Goal: Task Accomplishment & Management: Manage account settings

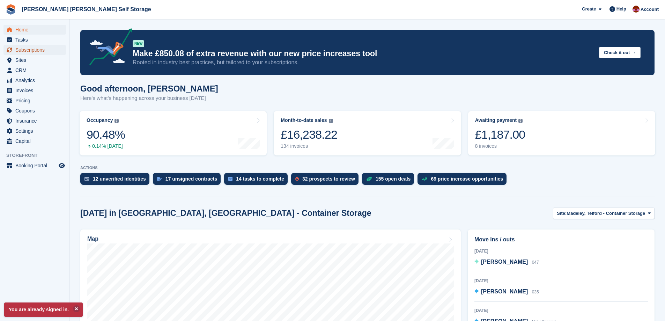
click at [33, 50] on span "Subscriptions" at bounding box center [36, 50] width 42 height 10
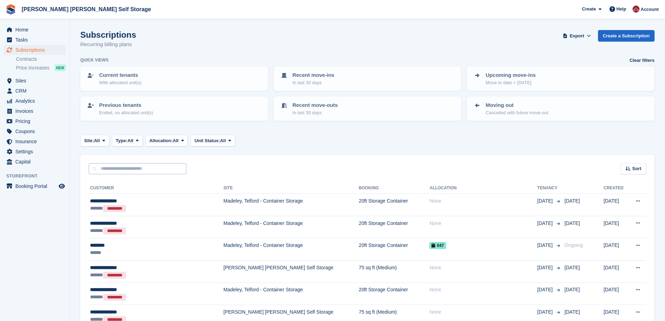
click at [159, 167] on input "text" at bounding box center [138, 169] width 98 height 12
type input "*****"
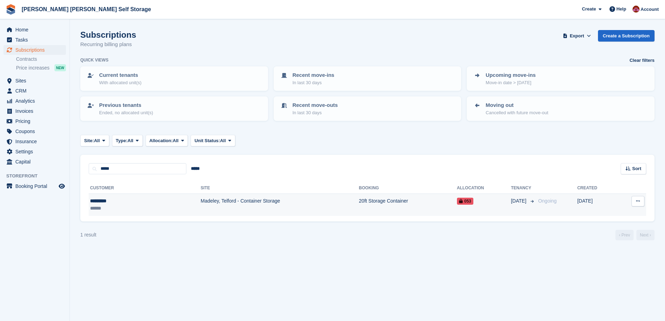
click at [379, 201] on td "20ft Storage Container" at bounding box center [408, 205] width 98 height 22
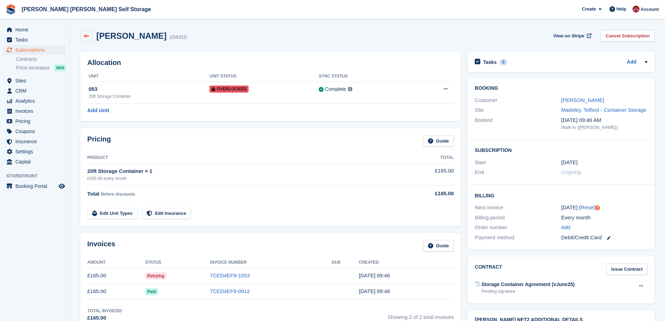
click at [82, 35] on link at bounding box center [86, 36] width 12 height 12
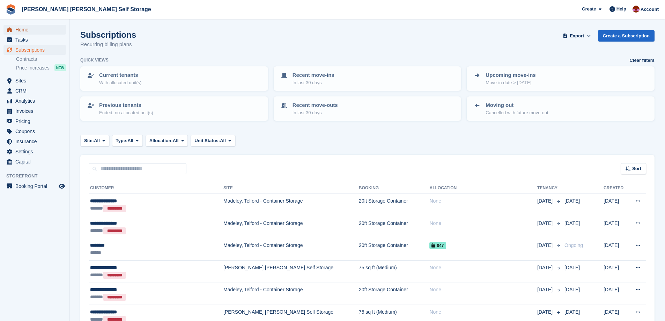
click at [27, 25] on span "Home" at bounding box center [36, 30] width 42 height 10
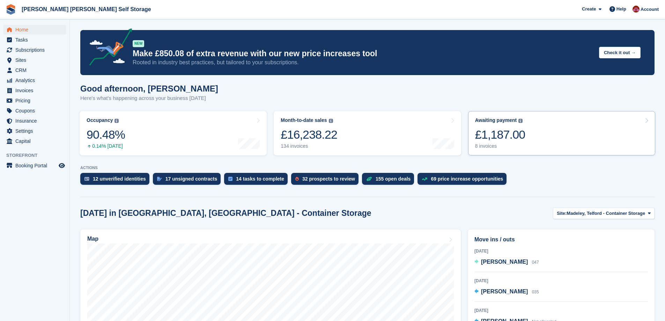
click link "Awaiting payment The total outstanding balance on all open invoices. £1,187.00 …"
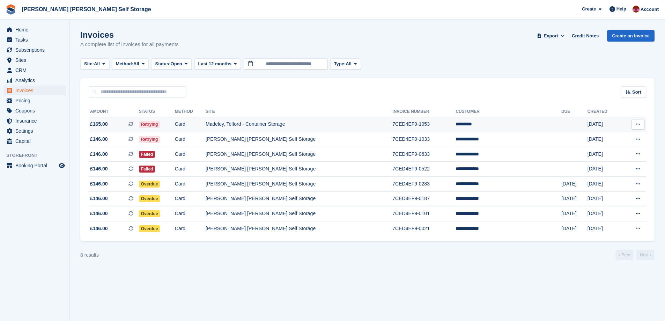
click at [489, 126] on td "*********" at bounding box center [507, 124] width 105 height 15
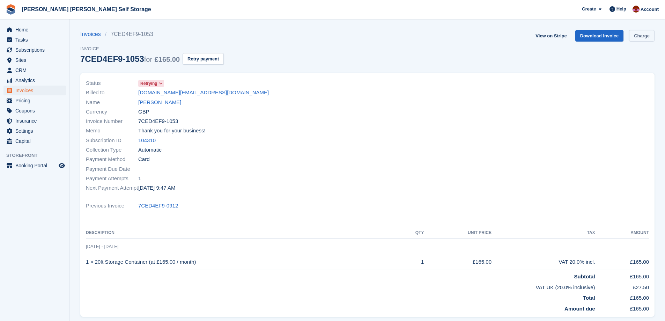
click at [649, 33] on link "Charge" at bounding box center [641, 36] width 25 height 12
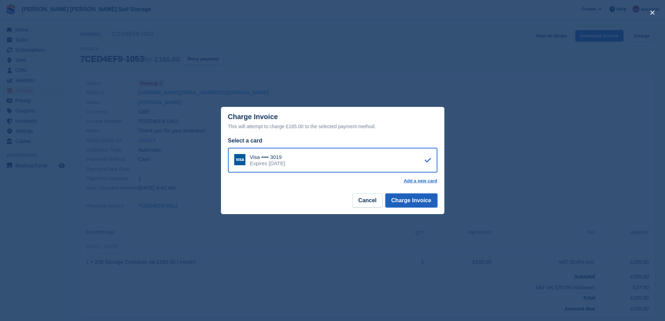
drag, startPoint x: 404, startPoint y: 203, endPoint x: 462, endPoint y: 216, distance: 60.1
click at [405, 204] on button "Charge Invoice" at bounding box center [411, 200] width 52 height 14
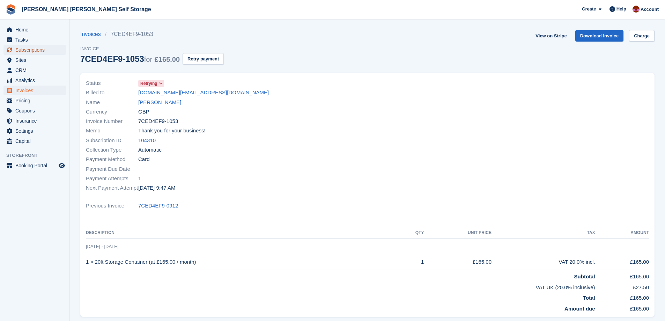
click at [39, 47] on span "Subscriptions" at bounding box center [36, 50] width 42 height 10
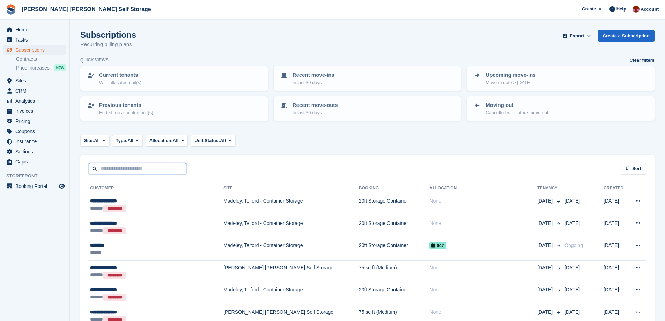
click at [117, 169] on input "text" at bounding box center [138, 169] width 98 height 12
type input "********"
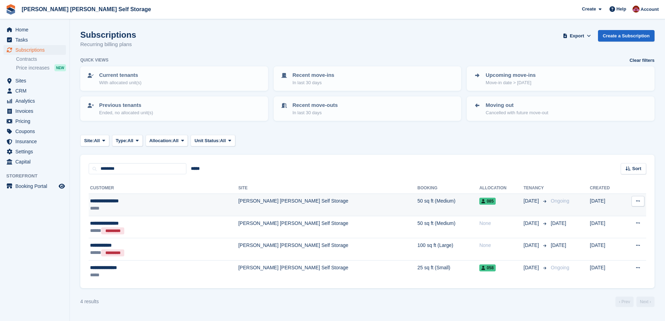
click at [110, 202] on div "**********" at bounding box center [135, 200] width 90 height 7
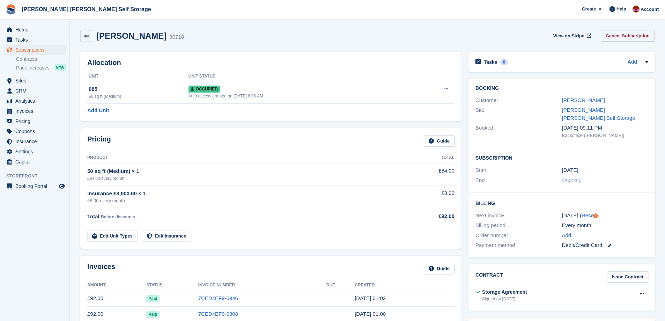
click at [623, 38] on link "Cancel Subscription" at bounding box center [628, 36] width 54 height 12
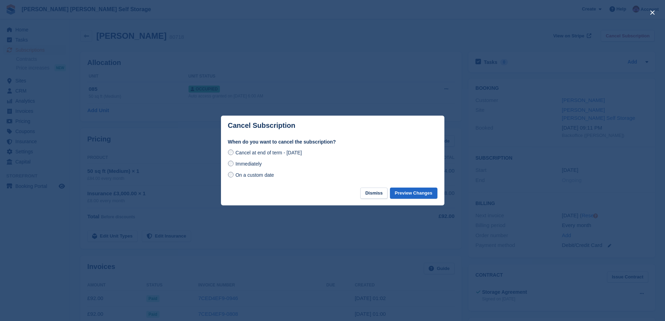
click at [242, 176] on span "On a custom date" at bounding box center [254, 175] width 39 height 6
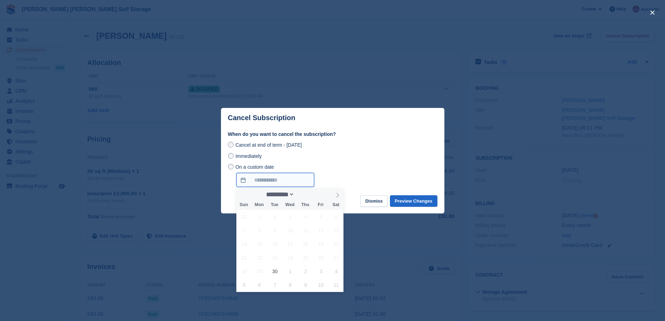
click at [285, 181] on input "On a custom date" at bounding box center [275, 180] width 78 height 14
click at [339, 194] on icon at bounding box center [337, 195] width 5 height 5
select select "*"
click at [244, 243] on span "12" at bounding box center [244, 244] width 14 height 14
type input "**********"
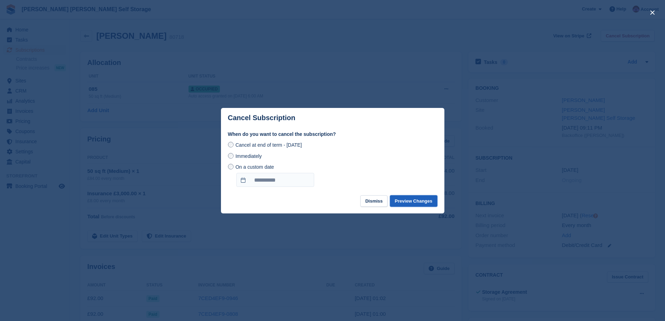
click at [422, 203] on button "Preview Changes" at bounding box center [413, 201] width 47 height 12
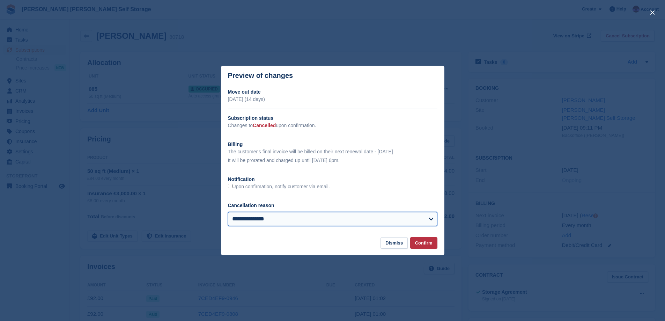
click at [246, 221] on select "**********" at bounding box center [332, 219] width 209 height 14
select select "**********"
click at [228, 213] on select "**********" at bounding box center [332, 219] width 209 height 14
click at [425, 243] on button "Confirm" at bounding box center [423, 243] width 27 height 12
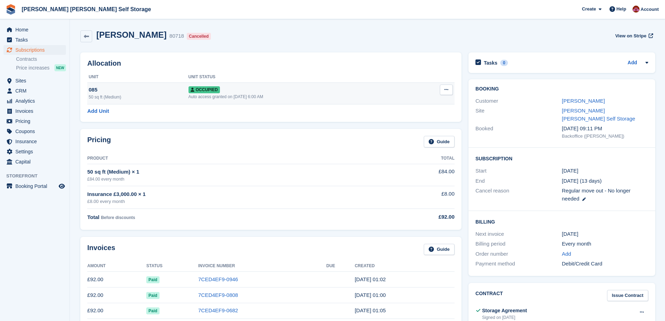
click at [450, 90] on button at bounding box center [446, 89] width 13 height 10
drag, startPoint x: 406, startPoint y: 128, endPoint x: 368, endPoint y: 28, distance: 107.3
click at [405, 128] on p "Deallocate" at bounding box center [419, 127] width 61 height 9
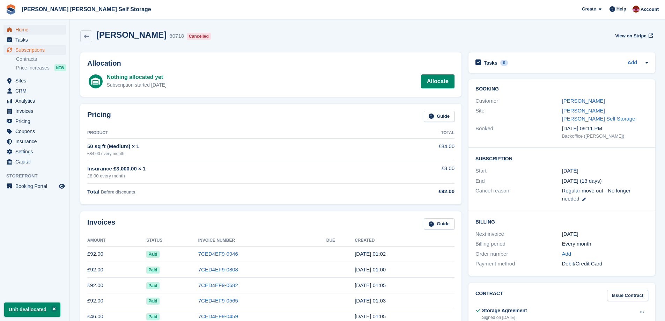
click at [14, 28] on link "Home" at bounding box center [34, 30] width 62 height 10
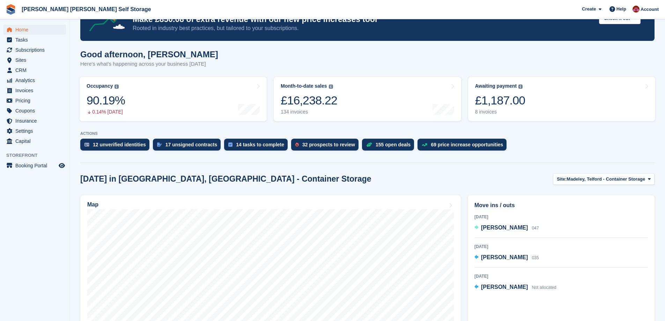
scroll to position [105, 0]
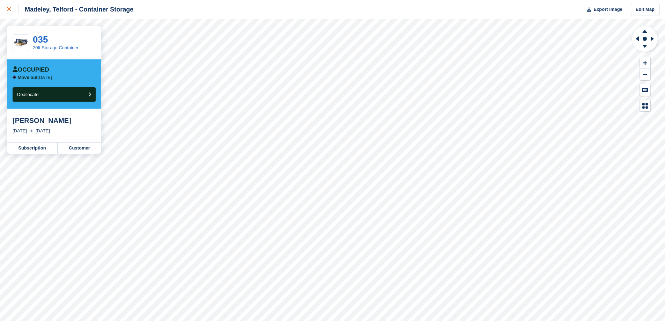
click at [6, 7] on link at bounding box center [9, 9] width 18 height 19
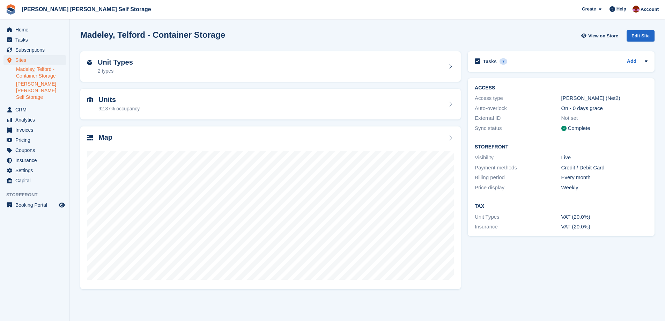
click at [35, 88] on link "[PERSON_NAME] [PERSON_NAME] Self Storage" at bounding box center [41, 91] width 50 height 20
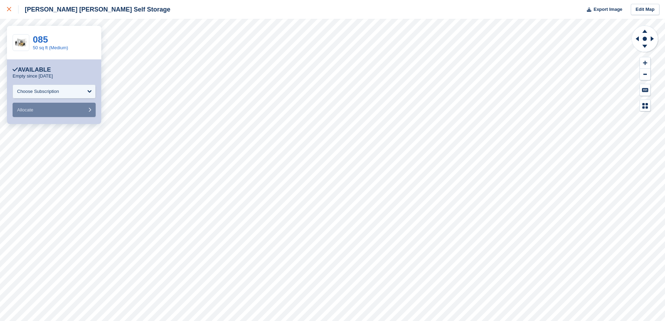
click at [6, 9] on link at bounding box center [9, 9] width 18 height 19
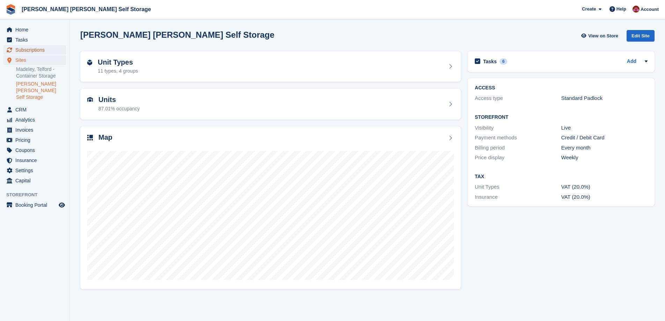
click at [43, 50] on span "Subscriptions" at bounding box center [36, 50] width 42 height 10
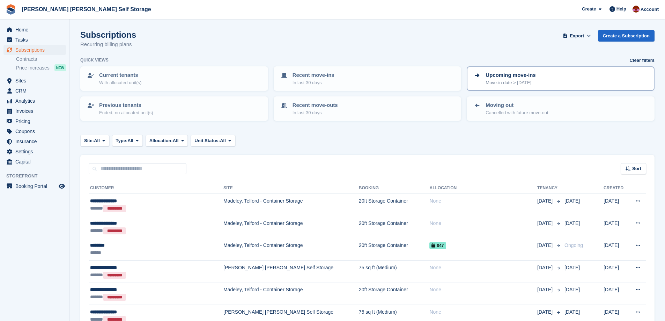
click at [520, 83] on p "Move-in date > [DATE]" at bounding box center [510, 82] width 50 height 7
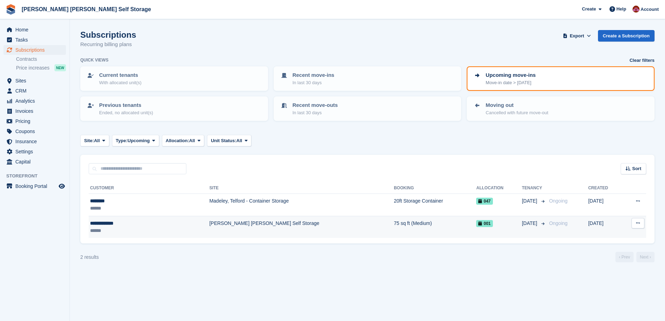
click at [432, 226] on td "75 sq ft (Medium)" at bounding box center [435, 227] width 82 height 22
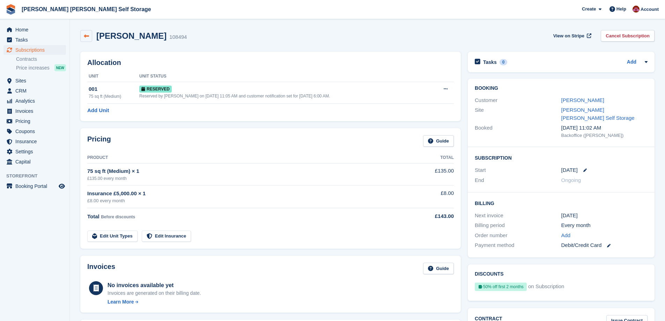
click at [81, 36] on link at bounding box center [86, 36] width 12 height 12
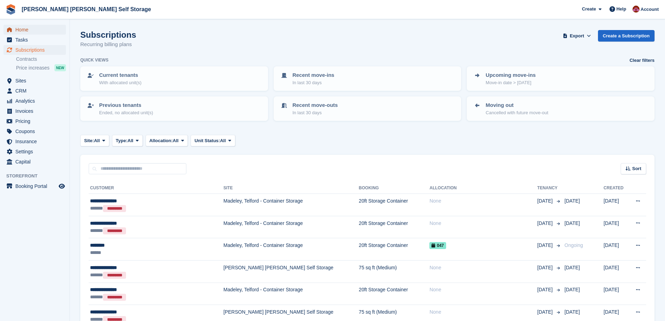
click at [20, 30] on span "Home" at bounding box center [36, 30] width 42 height 10
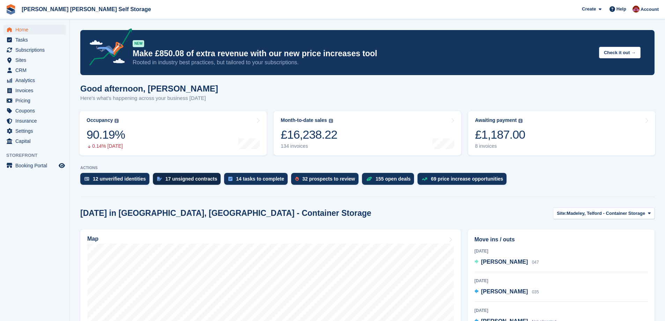
click at [192, 177] on div "17 unsigned contracts" at bounding box center [191, 179] width 52 height 6
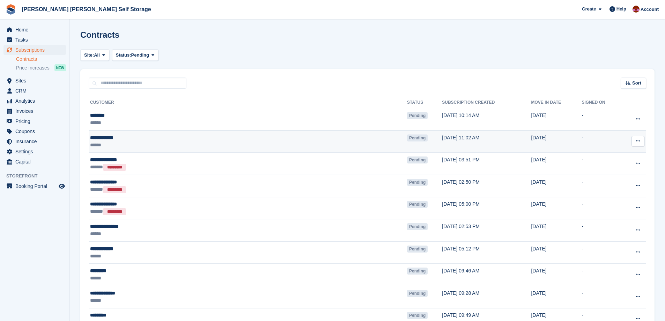
click at [646, 138] on td "View contact View subscription Void contract" at bounding box center [633, 141] width 25 height 22
click at [642, 140] on button at bounding box center [637, 141] width 13 height 10
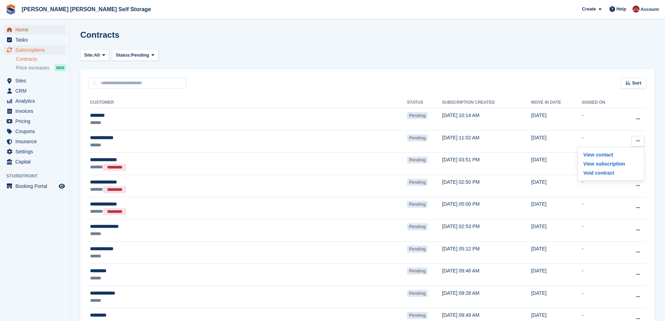
click at [22, 28] on span "Home" at bounding box center [36, 30] width 42 height 10
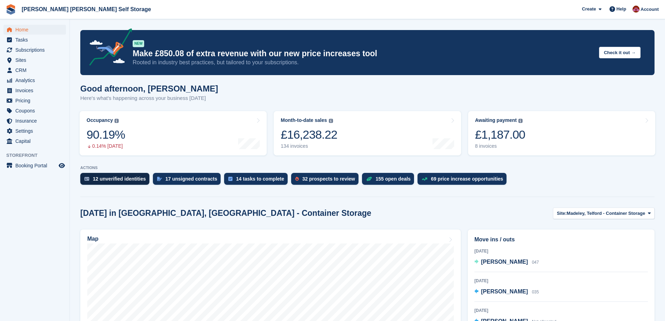
click at [128, 177] on div "12 unverified identities" at bounding box center [119, 179] width 53 height 6
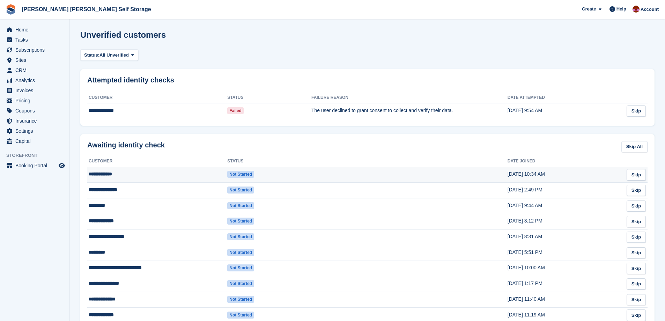
click at [496, 171] on td at bounding box center [409, 175] width 196 height 16
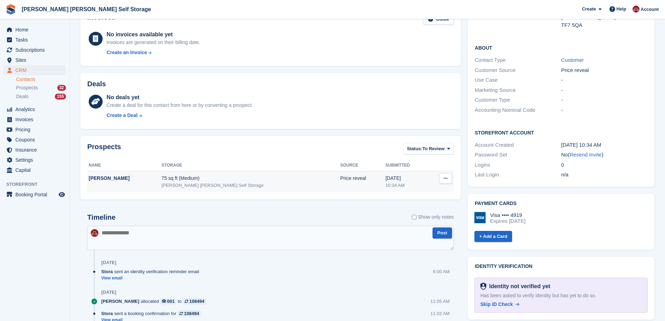
scroll to position [209, 0]
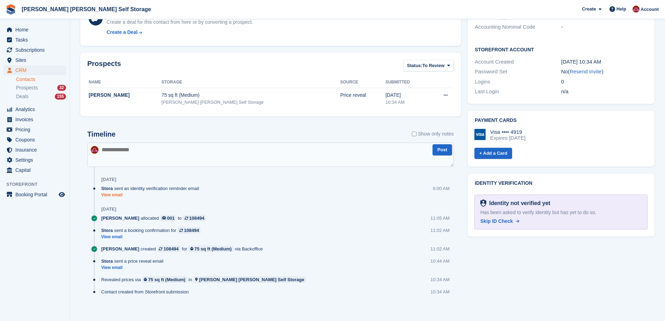
click at [118, 194] on link "View email" at bounding box center [151, 195] width 101 height 6
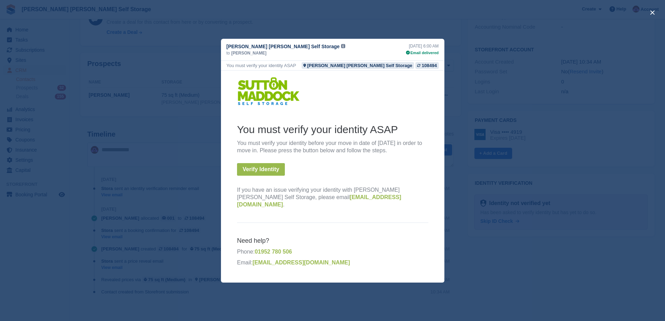
scroll to position [0, 0]
click at [654, 13] on button "close" at bounding box center [652, 12] width 11 height 11
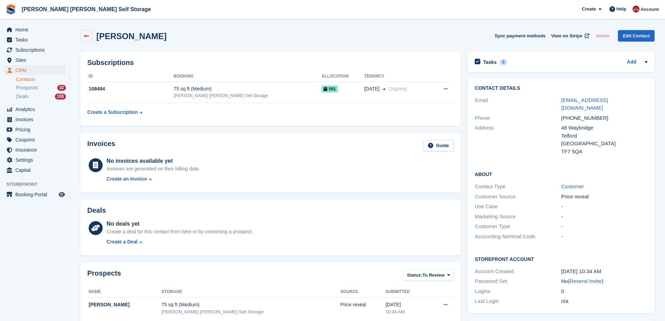
click at [84, 36] on icon at bounding box center [86, 35] width 5 height 5
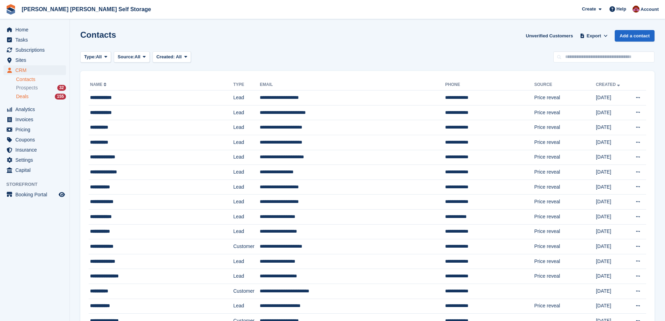
click at [28, 96] on div "Deals 155" at bounding box center [41, 96] width 50 height 7
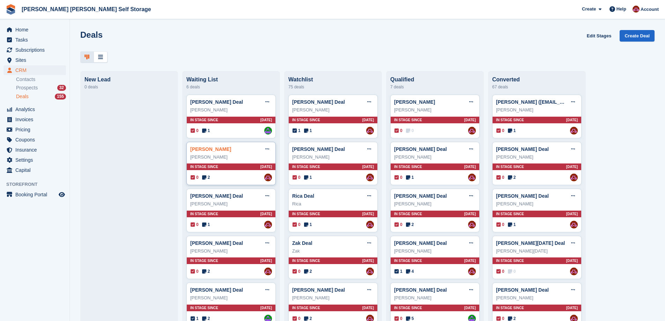
click at [213, 152] on link "Justin King Deal" at bounding box center [210, 149] width 41 height 6
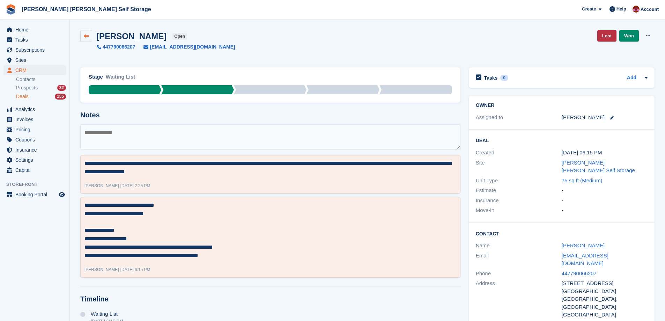
click at [87, 39] on link at bounding box center [86, 36] width 12 height 12
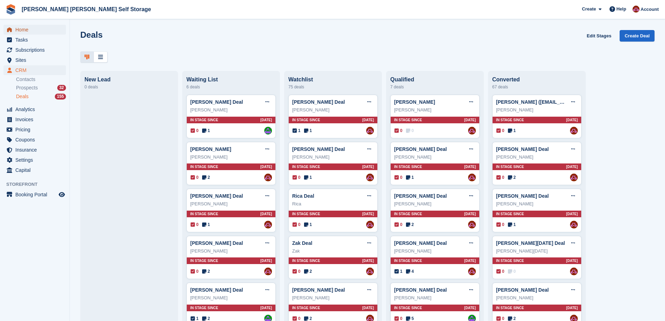
click at [24, 29] on span "Home" at bounding box center [36, 30] width 42 height 10
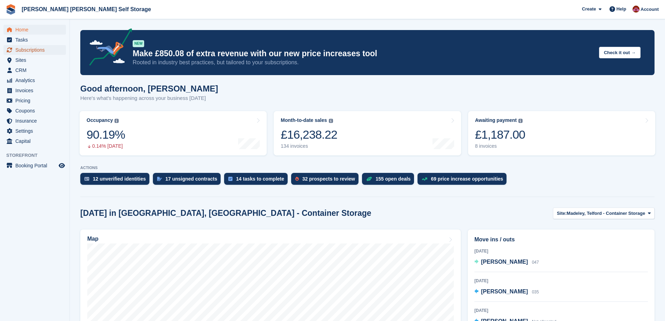
click at [35, 47] on span "Subscriptions" at bounding box center [36, 50] width 42 height 10
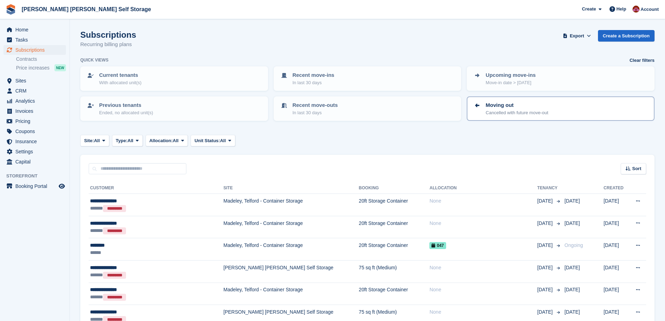
click at [509, 113] on p "Cancelled with future move-out" at bounding box center [516, 112] width 62 height 7
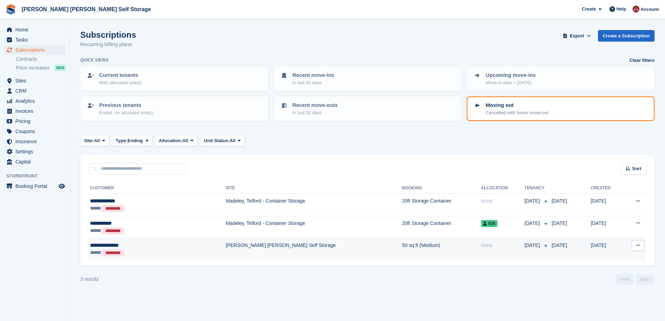
click at [130, 257] on td "**********" at bounding box center [157, 249] width 137 height 22
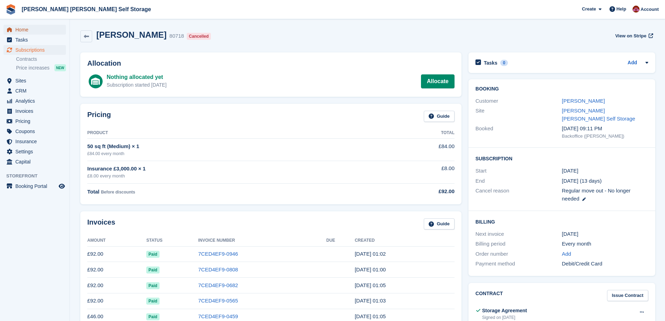
click at [31, 28] on span "Home" at bounding box center [36, 30] width 42 height 10
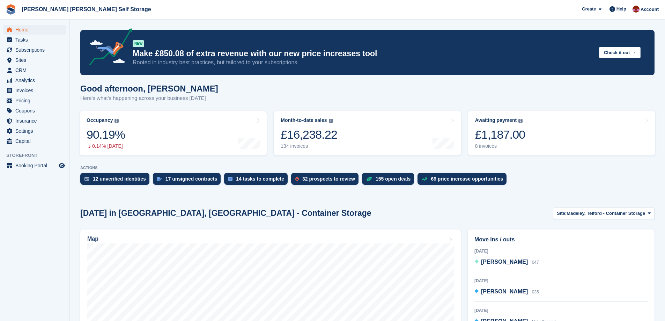
scroll to position [105, 0]
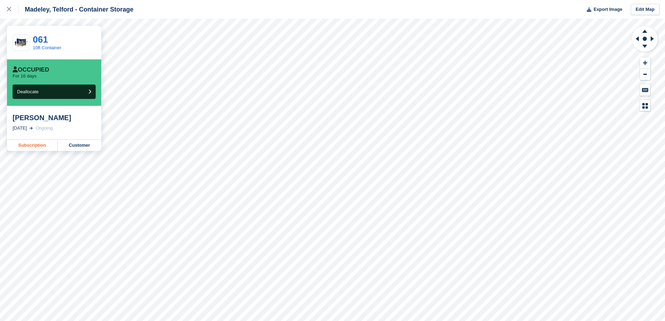
click at [27, 149] on link "Subscription" at bounding box center [32, 145] width 51 height 11
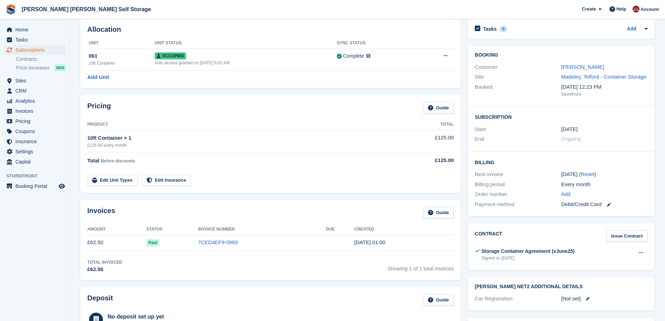
scroll to position [70, 0]
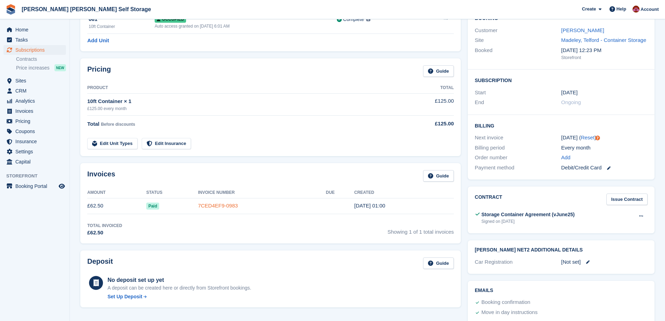
click at [226, 204] on link "7CED4EF9-0983" at bounding box center [218, 205] width 40 height 6
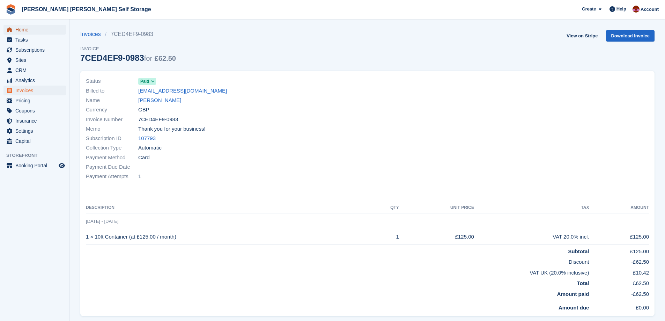
drag, startPoint x: 29, startPoint y: 30, endPoint x: 110, endPoint y: 32, distance: 81.3
click at [29, 30] on span "Home" at bounding box center [36, 30] width 42 height 10
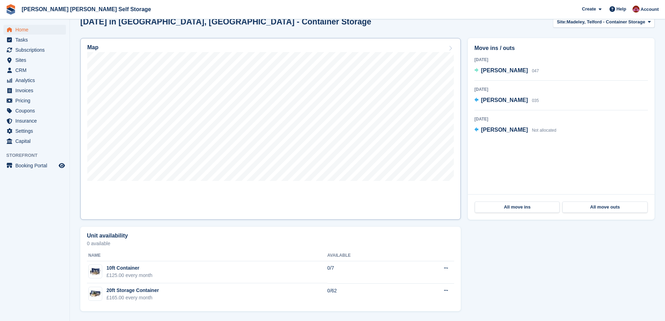
scroll to position [122, 0]
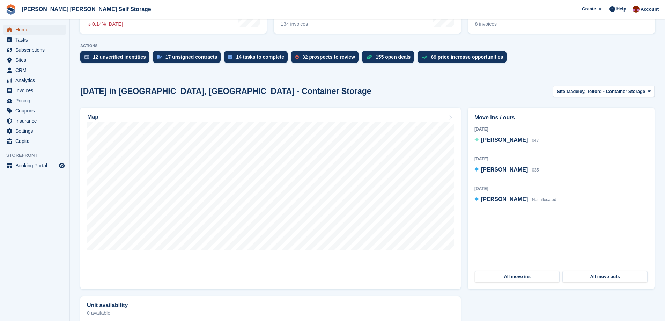
click at [32, 29] on span "Home" at bounding box center [36, 30] width 42 height 10
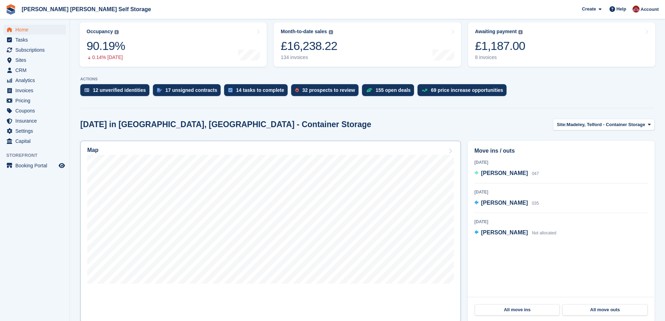
scroll to position [140, 0]
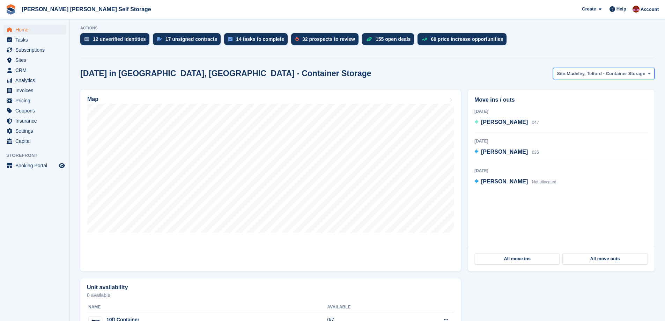
click at [620, 79] on button "Site: [GEOGRAPHIC_DATA], Telford - Container Storage" at bounding box center [604, 74] width 102 height 12
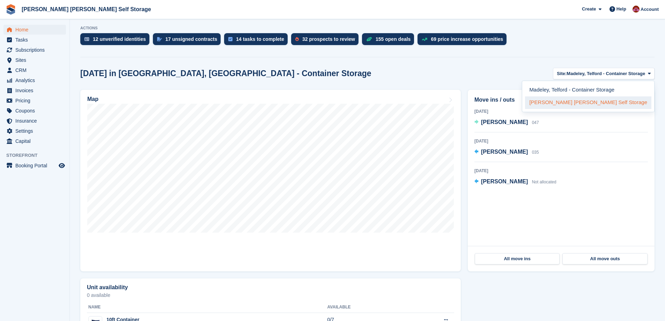
click at [577, 105] on link "[PERSON_NAME] [PERSON_NAME] Self Storage" at bounding box center [588, 102] width 126 height 13
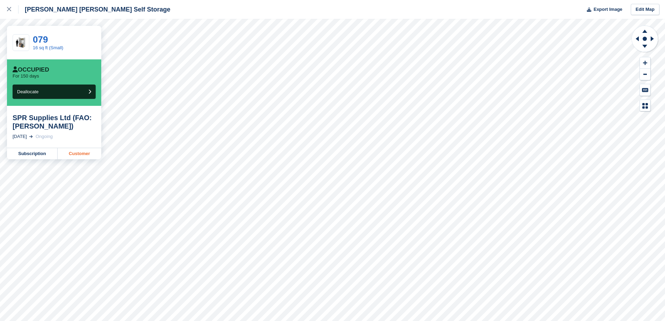
click at [87, 156] on link "Customer" at bounding box center [80, 153] width 44 height 11
click at [35, 157] on link "Subscription" at bounding box center [32, 153] width 51 height 11
click at [34, 156] on link "Subscription" at bounding box center [32, 153] width 51 height 11
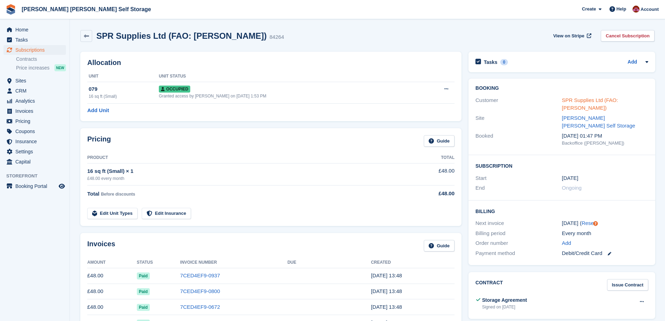
click at [570, 105] on link "SPR Supplies Ltd (FAO: Steven Rhodes)" at bounding box center [590, 104] width 56 height 14
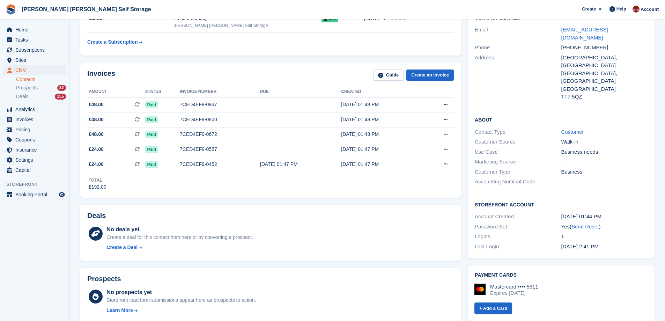
scroll to position [140, 0]
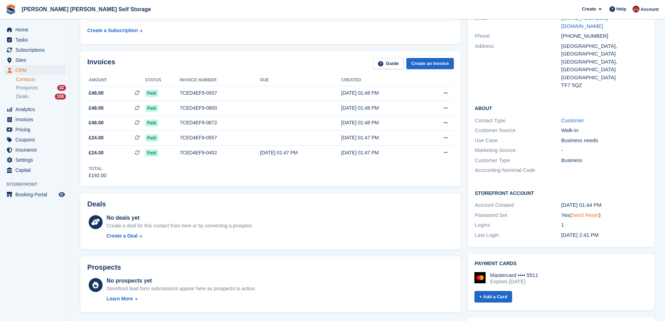
click at [584, 212] on link "Send Reset" at bounding box center [584, 215] width 27 height 6
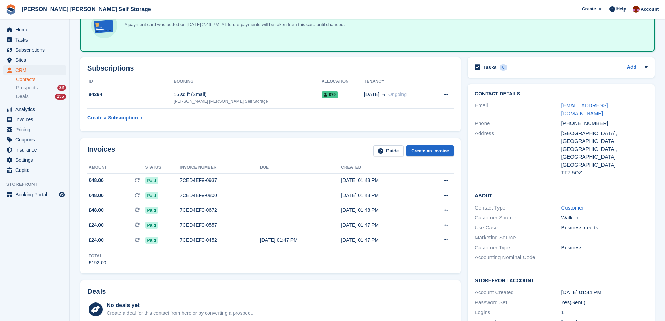
scroll to position [0, 0]
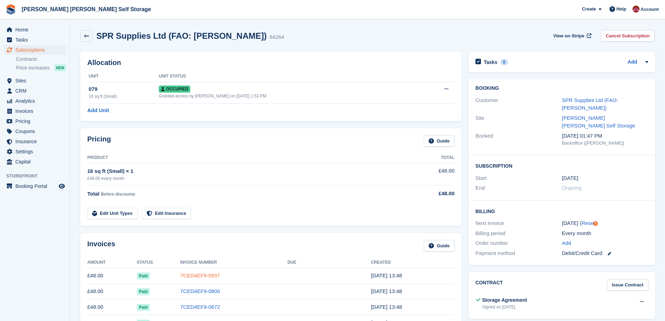
click at [204, 274] on link "7CED4EF9-0937" at bounding box center [200, 275] width 40 height 6
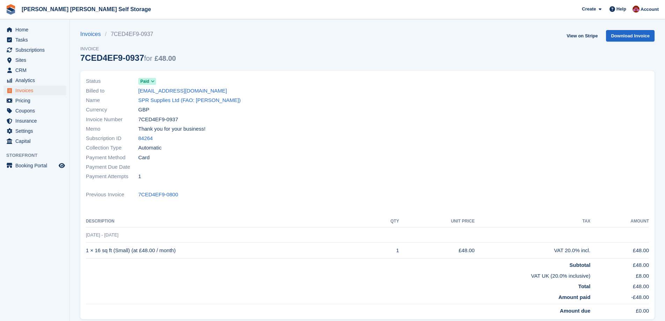
drag, startPoint x: 231, startPoint y: 94, endPoint x: 136, endPoint y: 89, distance: 94.7
click at [136, 89] on div "Billed to enquiries@sprsuppliesltd.com" at bounding box center [224, 90] width 277 height 9
copy div "enquiries@sprsuppliesltd.com"
click at [34, 29] on span "Home" at bounding box center [36, 30] width 42 height 10
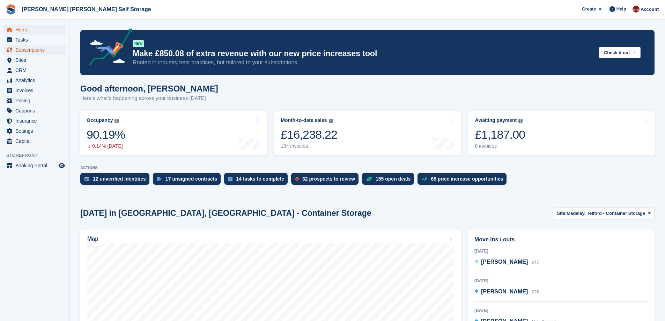
click at [41, 52] on span "Subscriptions" at bounding box center [36, 50] width 42 height 10
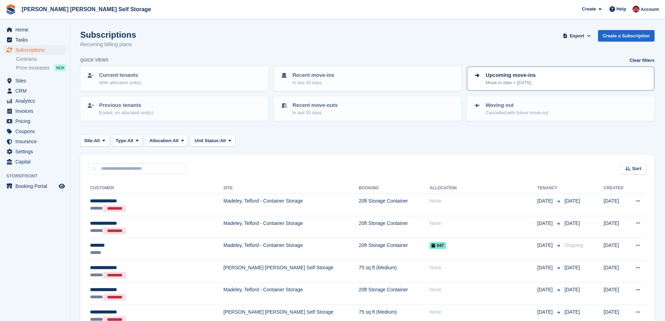
click at [505, 75] on p "Upcoming move-ins" at bounding box center [510, 75] width 50 height 8
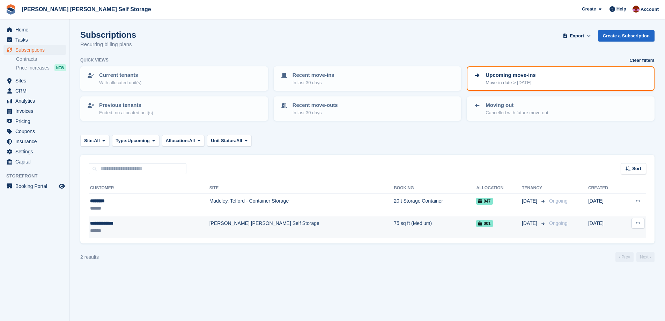
click at [113, 230] on div "******" at bounding box center [125, 230] width 70 height 7
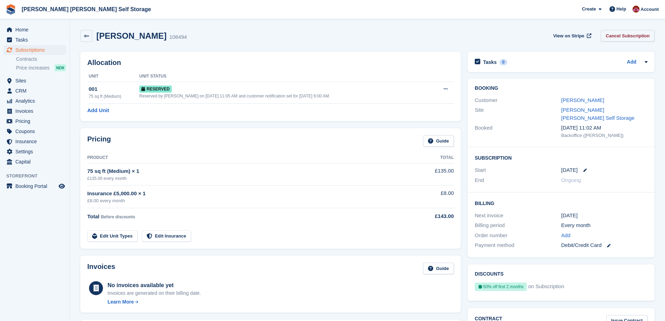
click at [626, 36] on link "Cancel Subscription" at bounding box center [628, 36] width 54 height 12
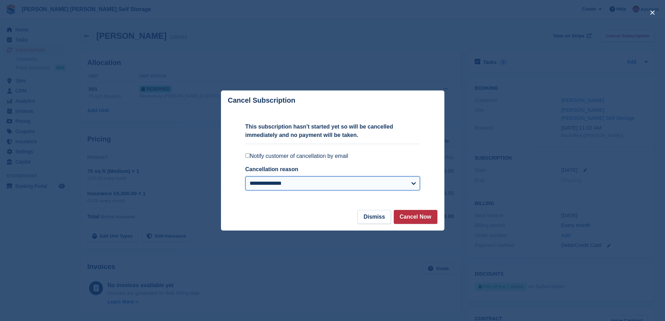
click at [292, 188] on select "**********" at bounding box center [332, 183] width 174 height 14
select select "**********"
click at [245, 177] on select "**********" at bounding box center [332, 183] width 174 height 14
click at [416, 216] on button "Cancel Now" at bounding box center [416, 217] width 44 height 14
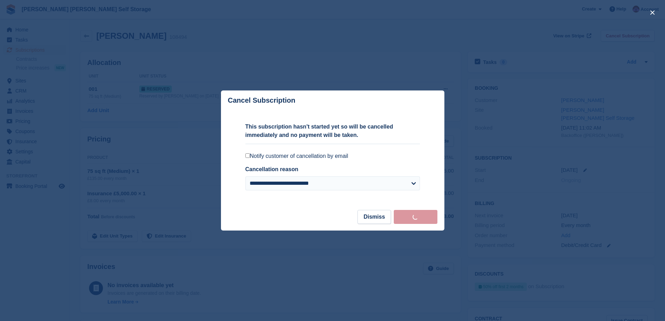
click at [416, 216] on footer "Dismiss Cancel Now" at bounding box center [332, 220] width 223 height 21
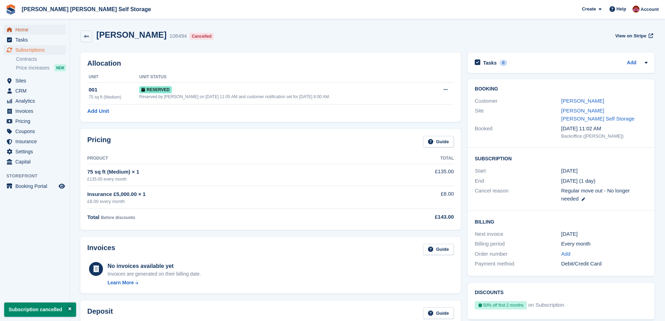
click at [16, 29] on span "Home" at bounding box center [36, 30] width 42 height 10
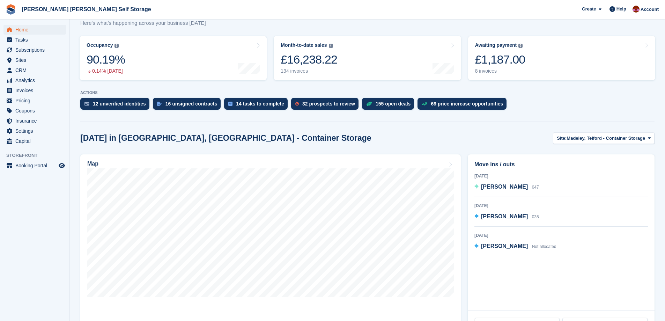
scroll to position [105, 0]
